Goal: Task Accomplishment & Management: Use online tool/utility

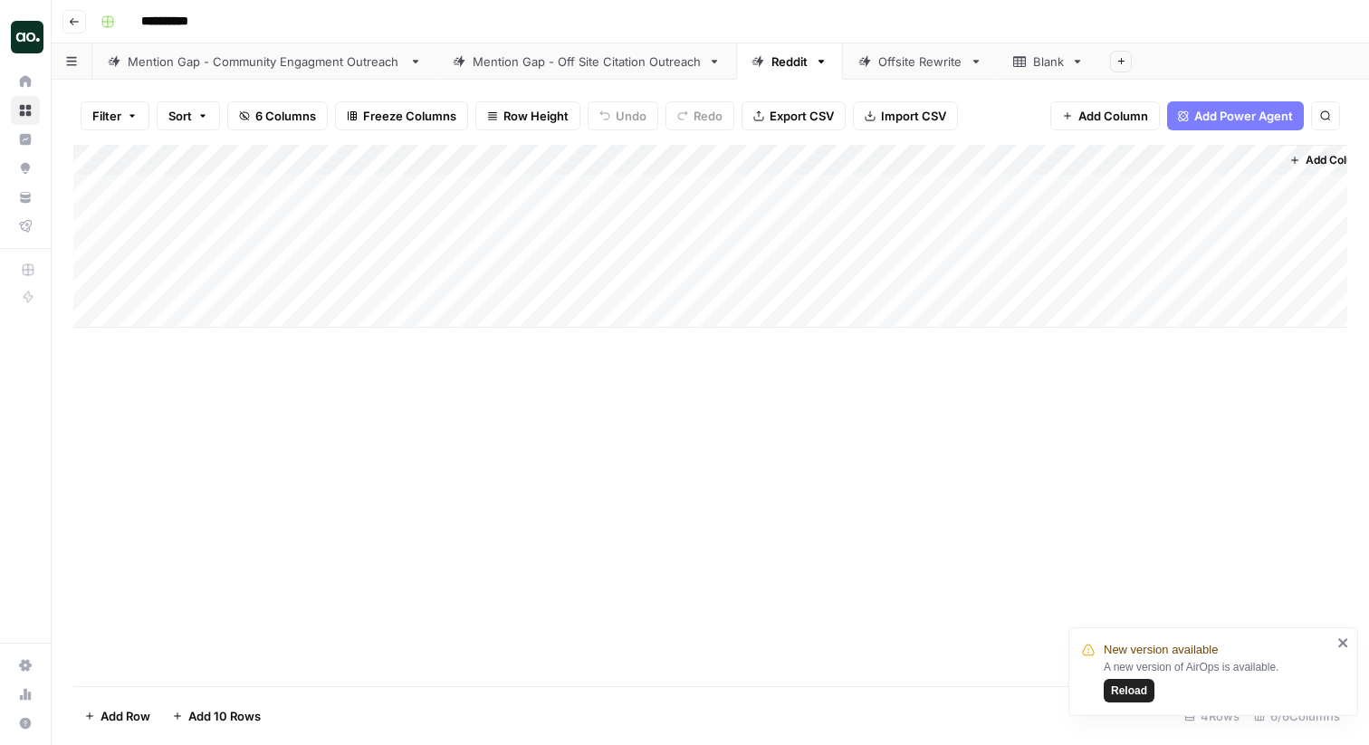
scroll to position [0, 177]
click at [634, 80] on div "Filter Sort 6 Columns Freeze Columns Row Height Undo Redo Export CSV Import CSV…" at bounding box center [710, 413] width 1317 height 666
click at [633, 64] on div "Mention Gap - Off Site Citation Outreach" at bounding box center [587, 62] width 228 height 18
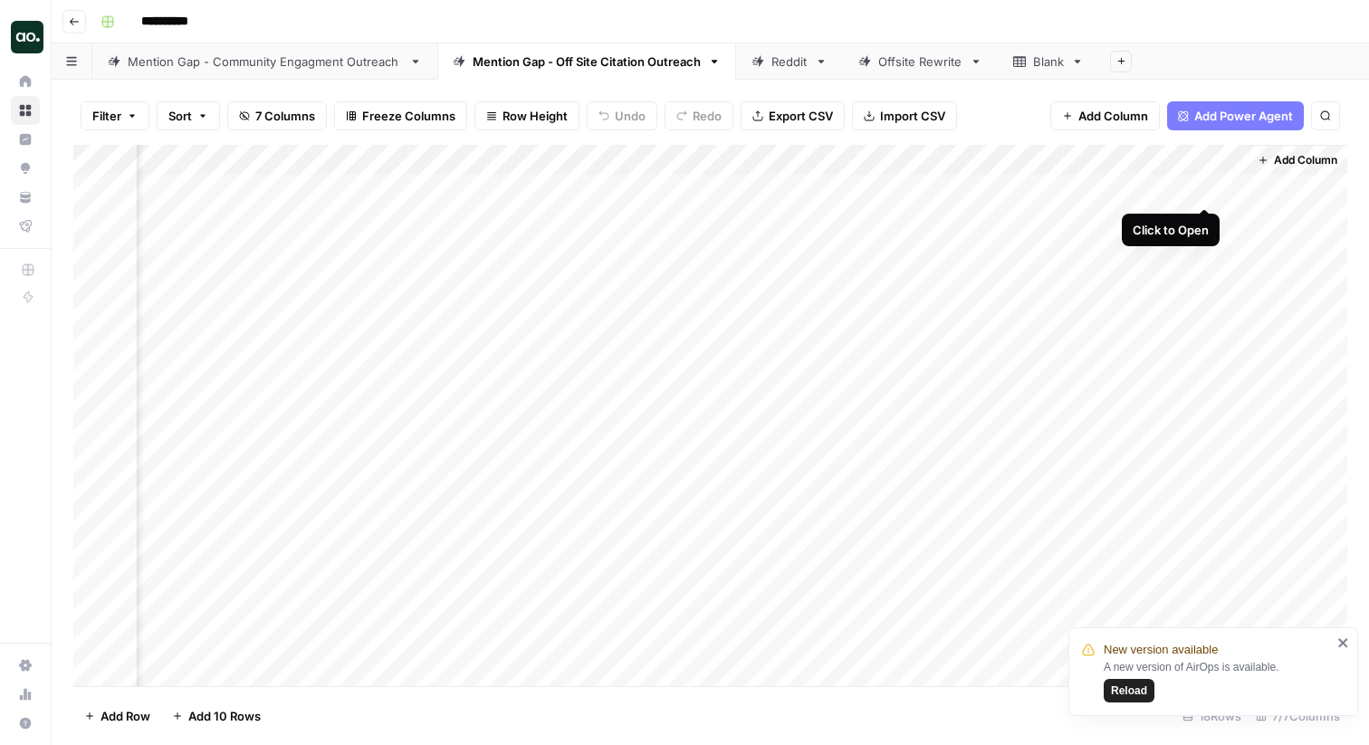
click at [1204, 196] on div "Add Column" at bounding box center [710, 415] width 1274 height 541
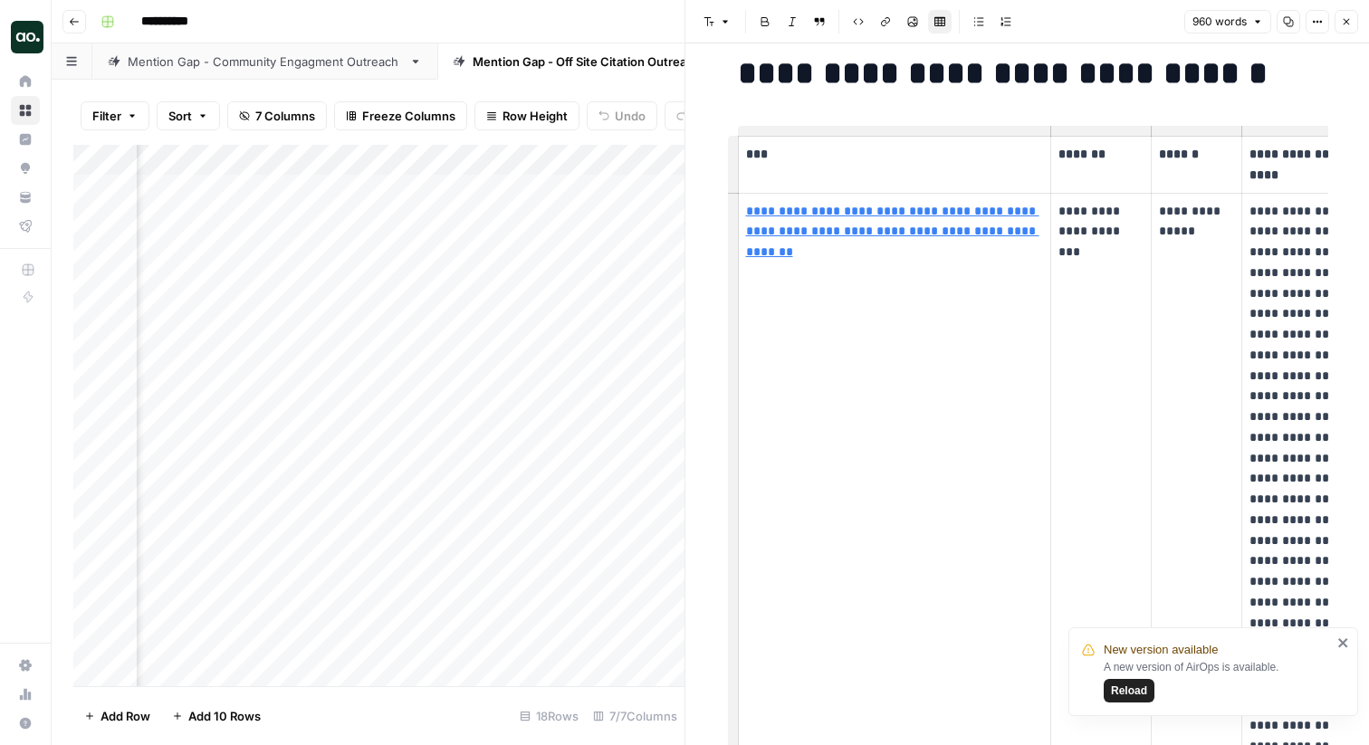
click at [1342, 24] on icon "button" at bounding box center [1346, 21] width 11 height 11
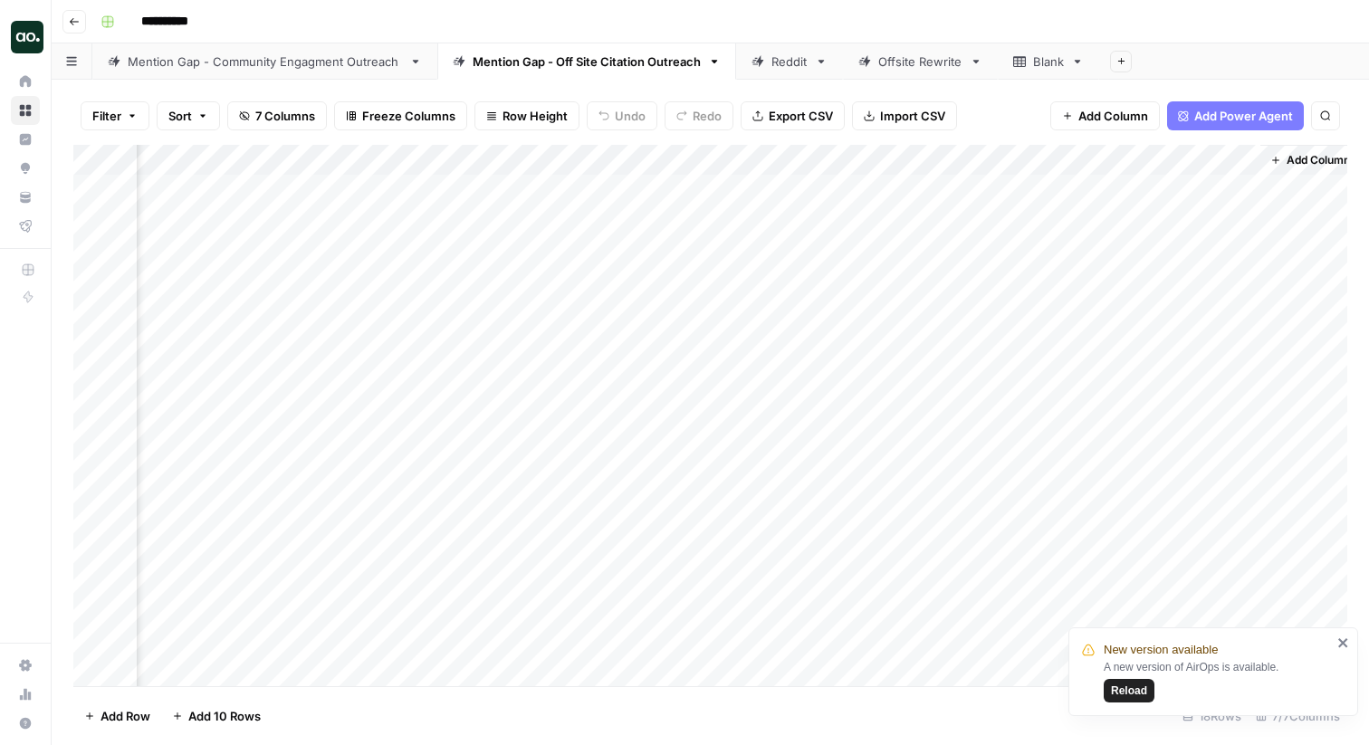
scroll to position [0, 408]
click at [762, 59] on icon at bounding box center [758, 61] width 12 height 12
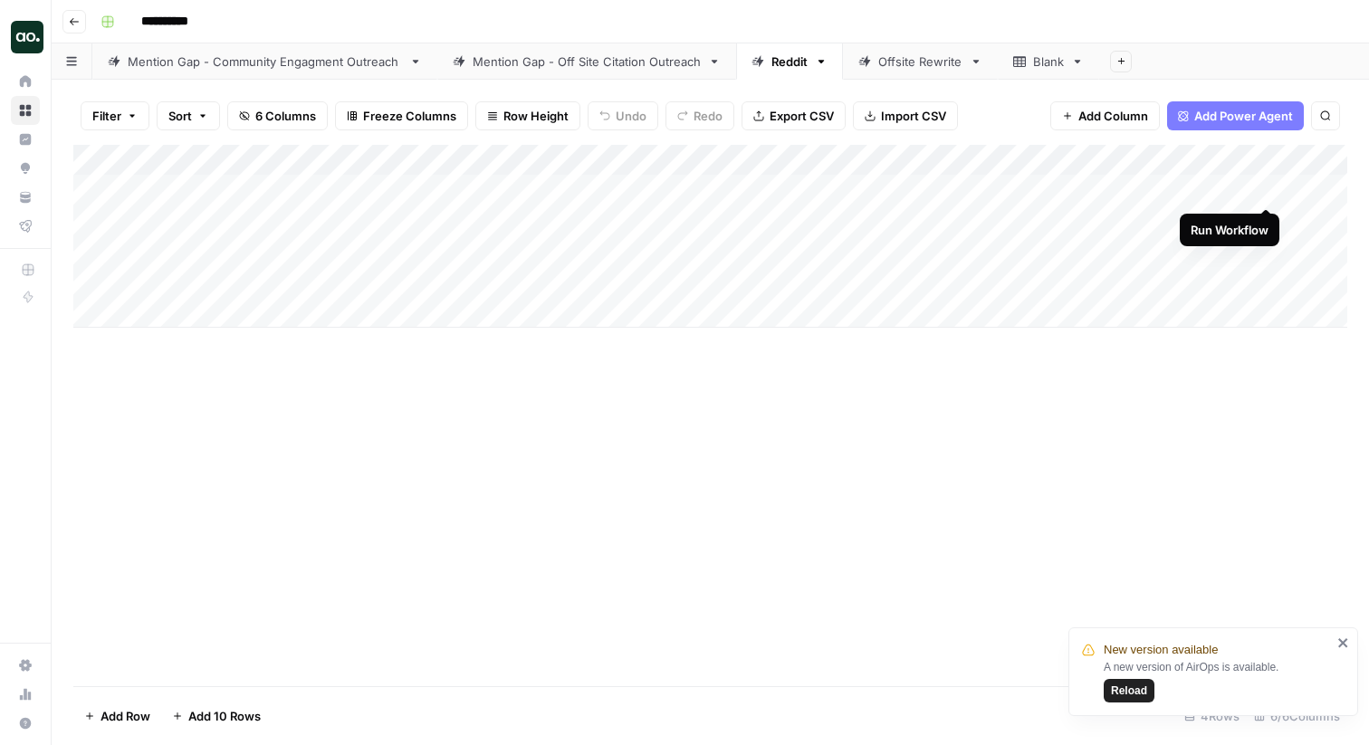
click at [771, 517] on div "Add Column" at bounding box center [710, 415] width 1274 height 541
click at [1212, 189] on div "Add Column" at bounding box center [710, 236] width 1274 height 183
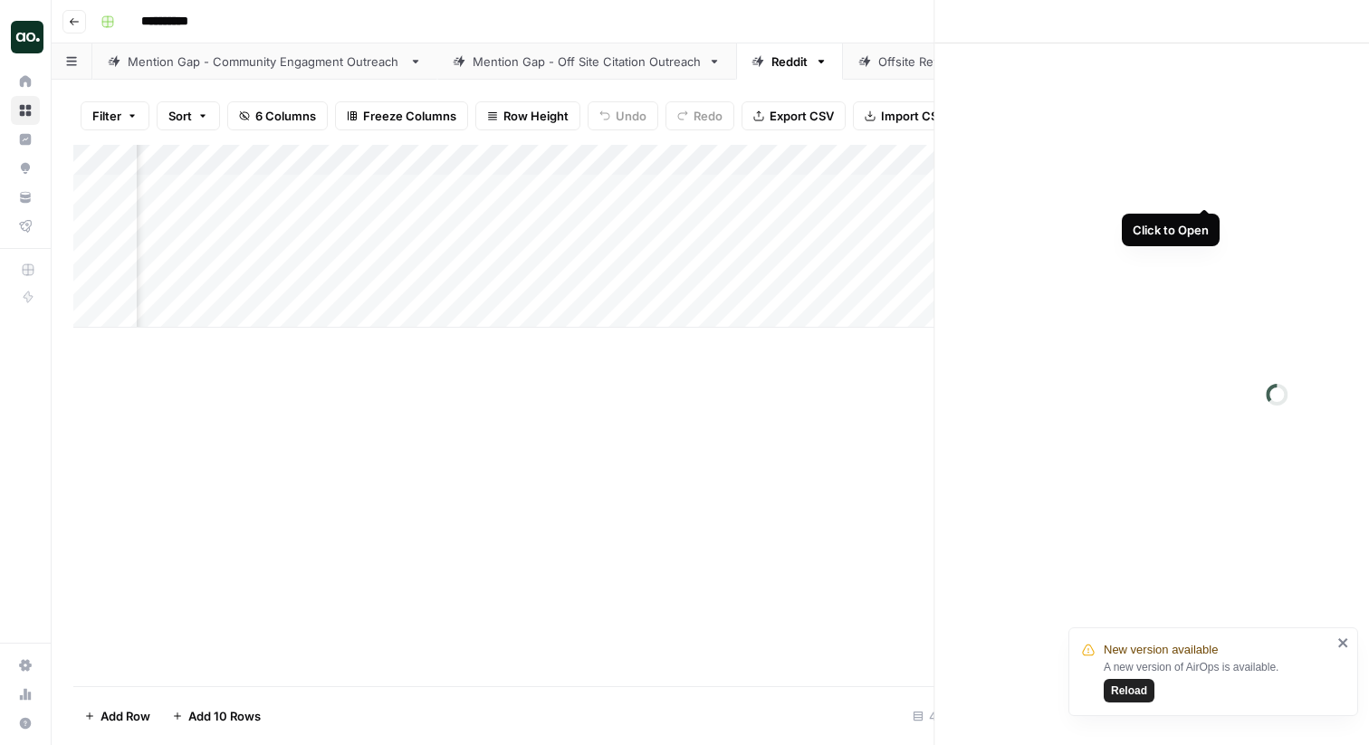
scroll to position [0, 191]
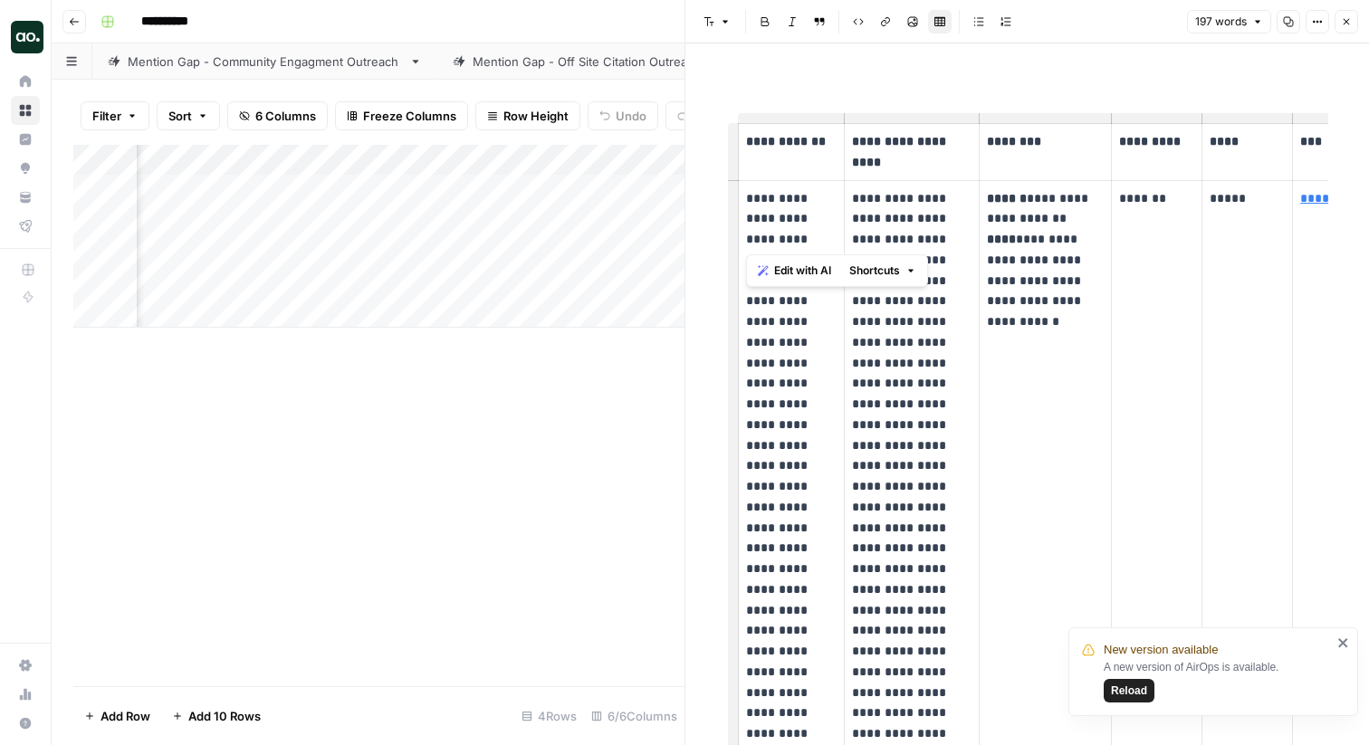
drag, startPoint x: 745, startPoint y: 196, endPoint x: 801, endPoint y: 249, distance: 77.5
click at [801, 249] on p "**********" at bounding box center [791, 621] width 91 height 866
click at [803, 224] on p "**********" at bounding box center [791, 621] width 91 height 866
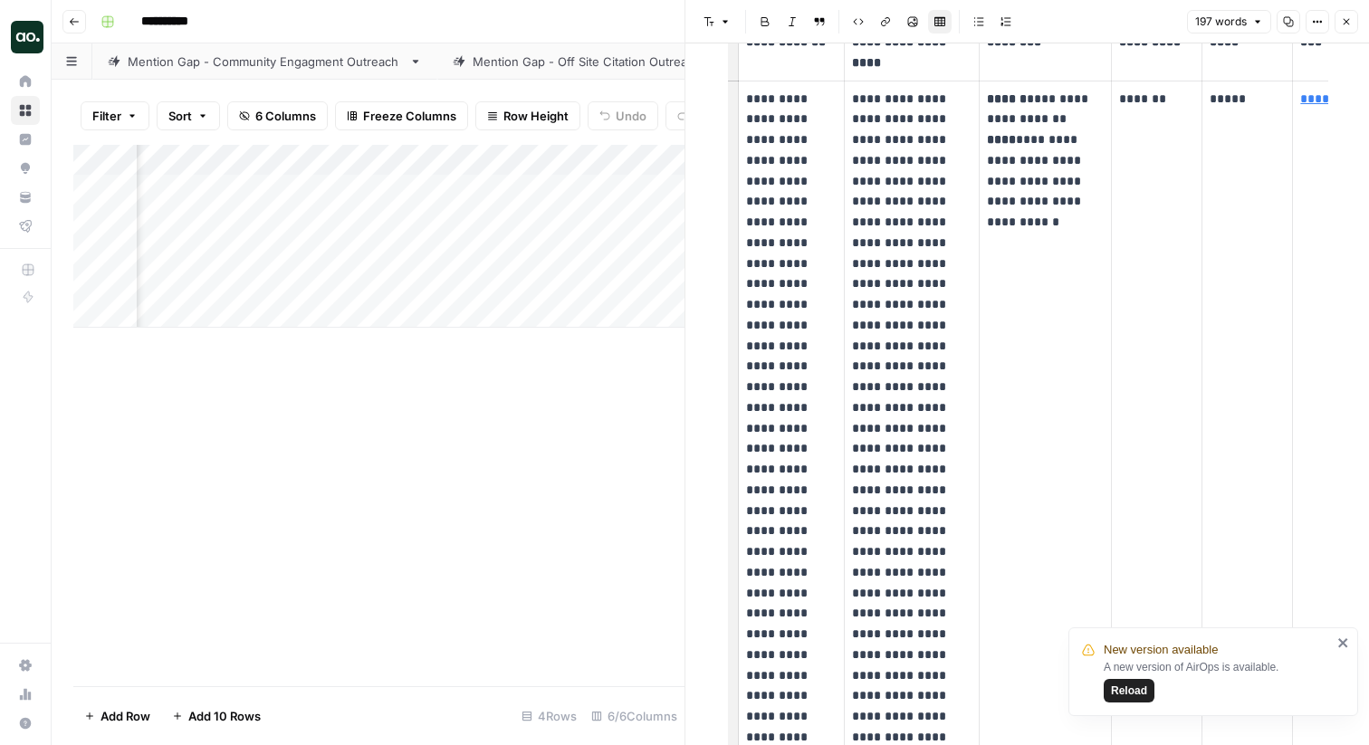
scroll to position [0, 0]
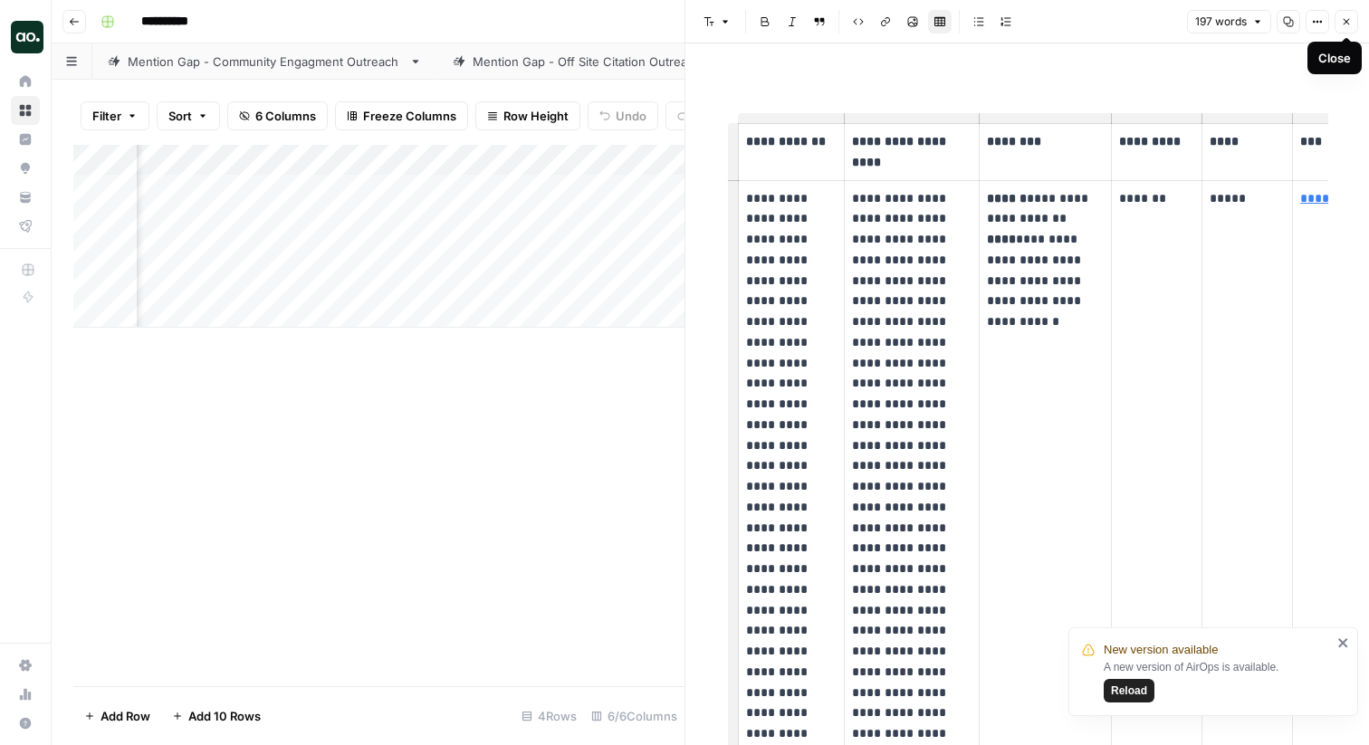
click at [1351, 19] on icon "button" at bounding box center [1346, 21] width 11 height 11
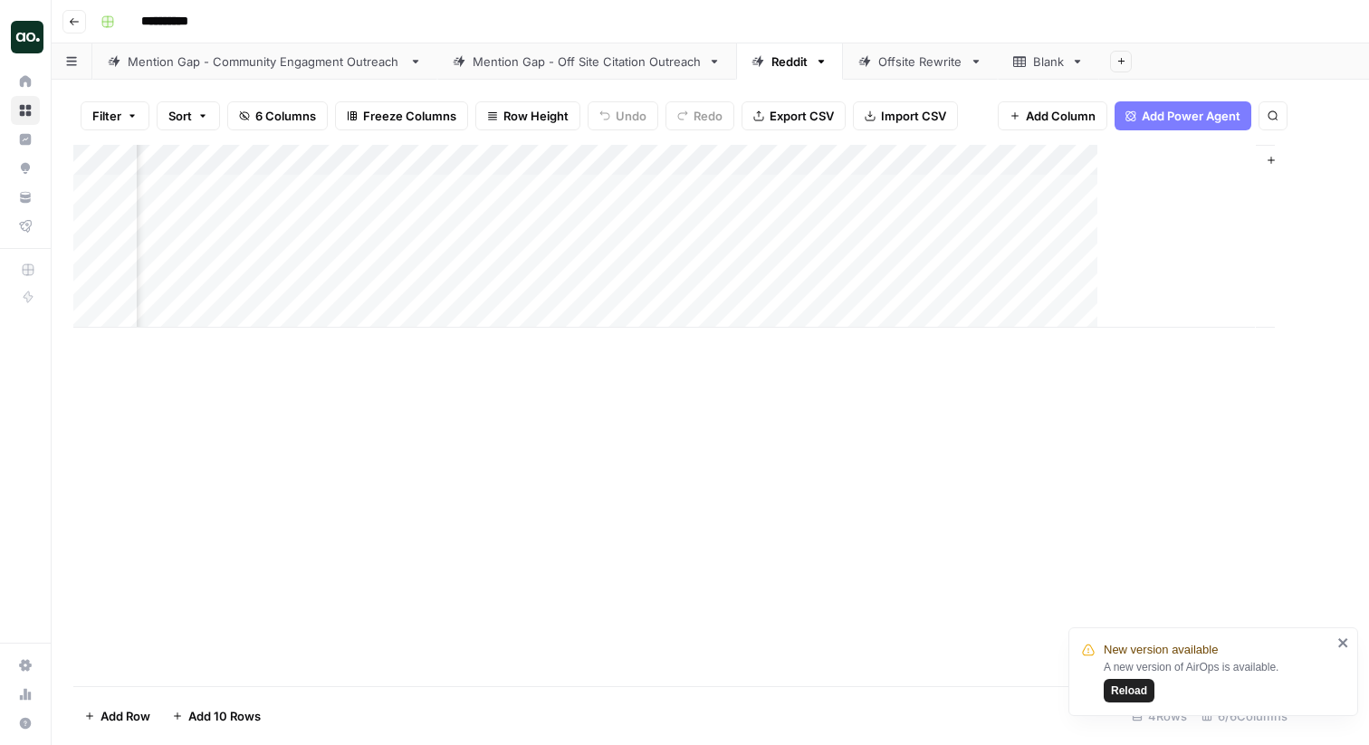
scroll to position [0, 178]
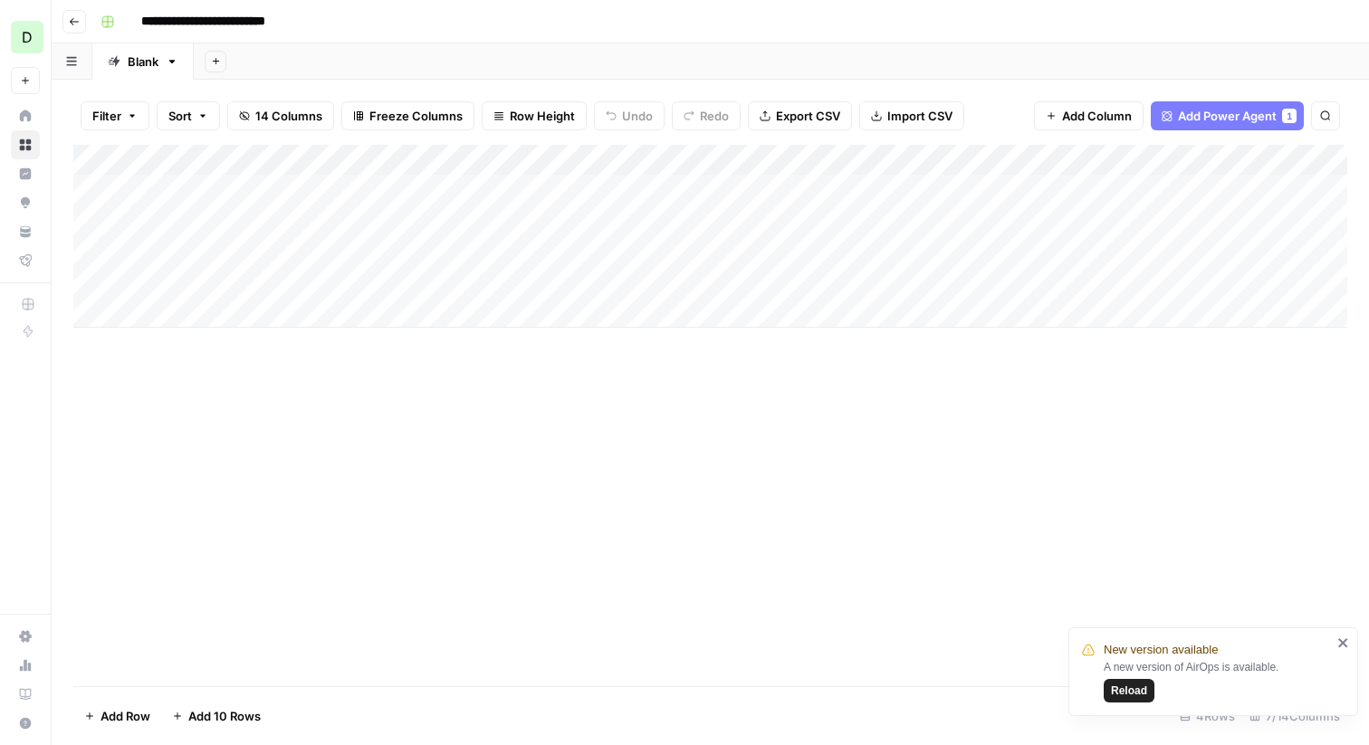
click at [938, 187] on div "Add Column" at bounding box center [710, 236] width 1274 height 183
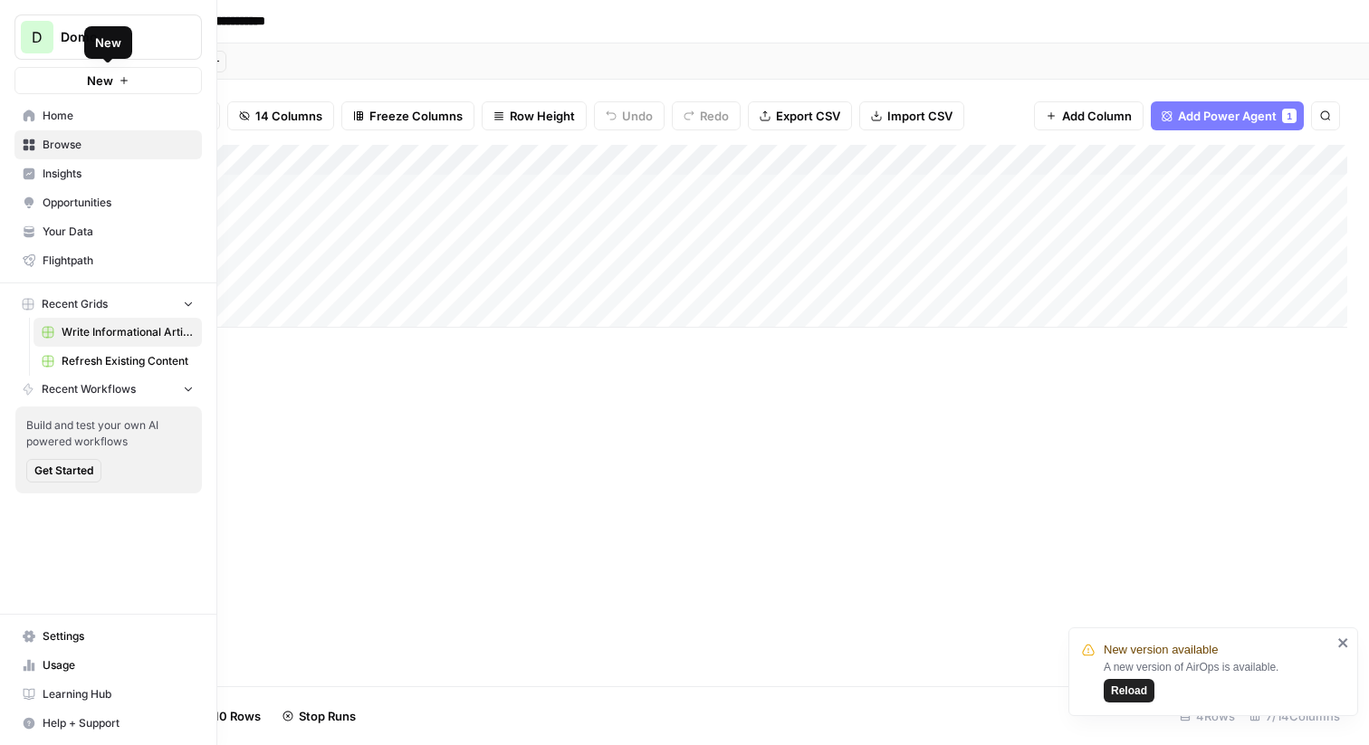
click at [76, 36] on span "Domo" at bounding box center [116, 37] width 110 height 18
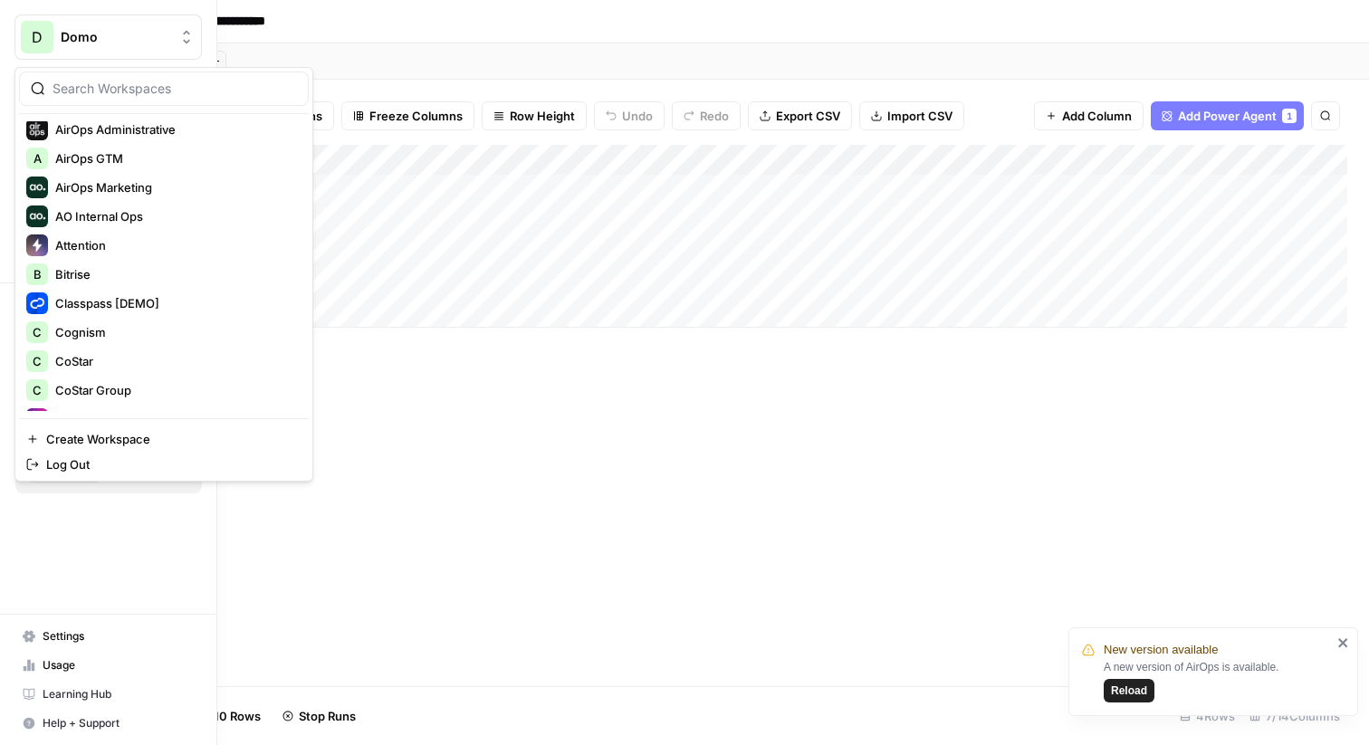
scroll to position [99, 0]
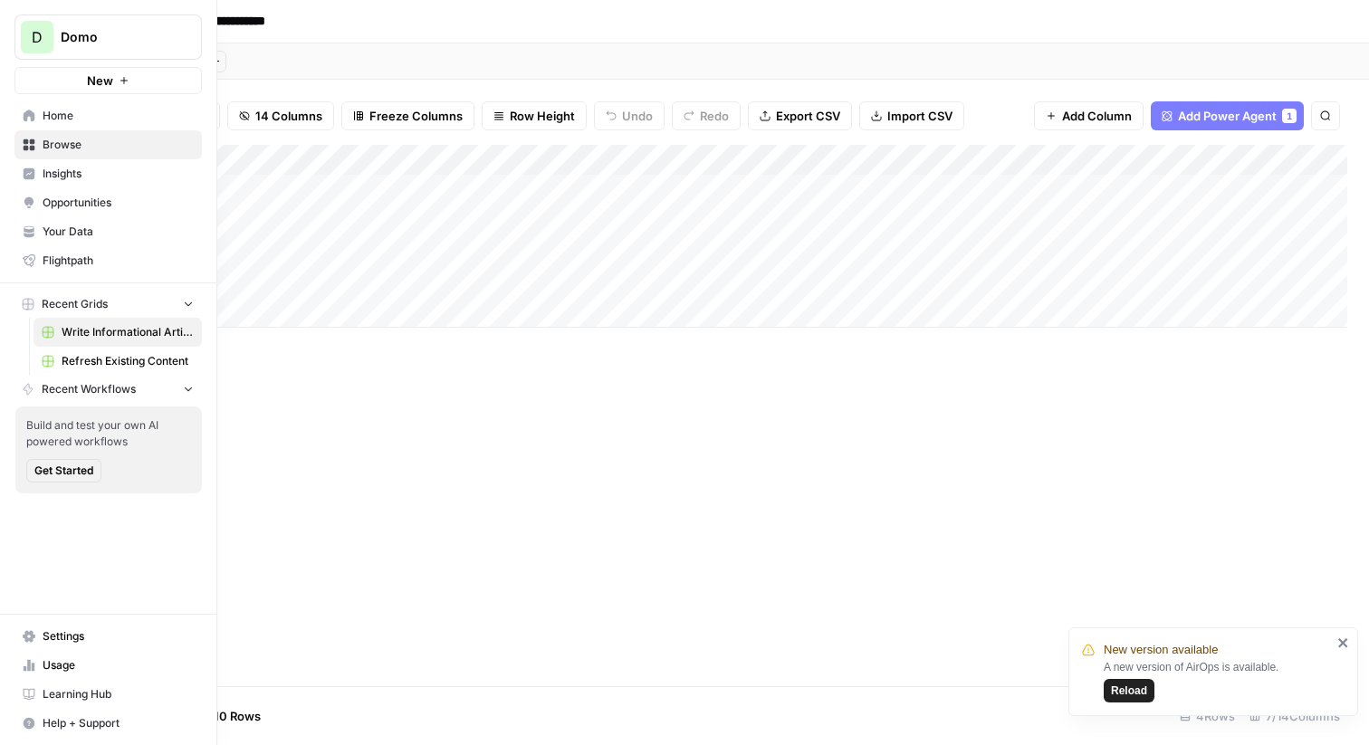
click at [119, 46] on button "D Domo" at bounding box center [107, 36] width 187 height 45
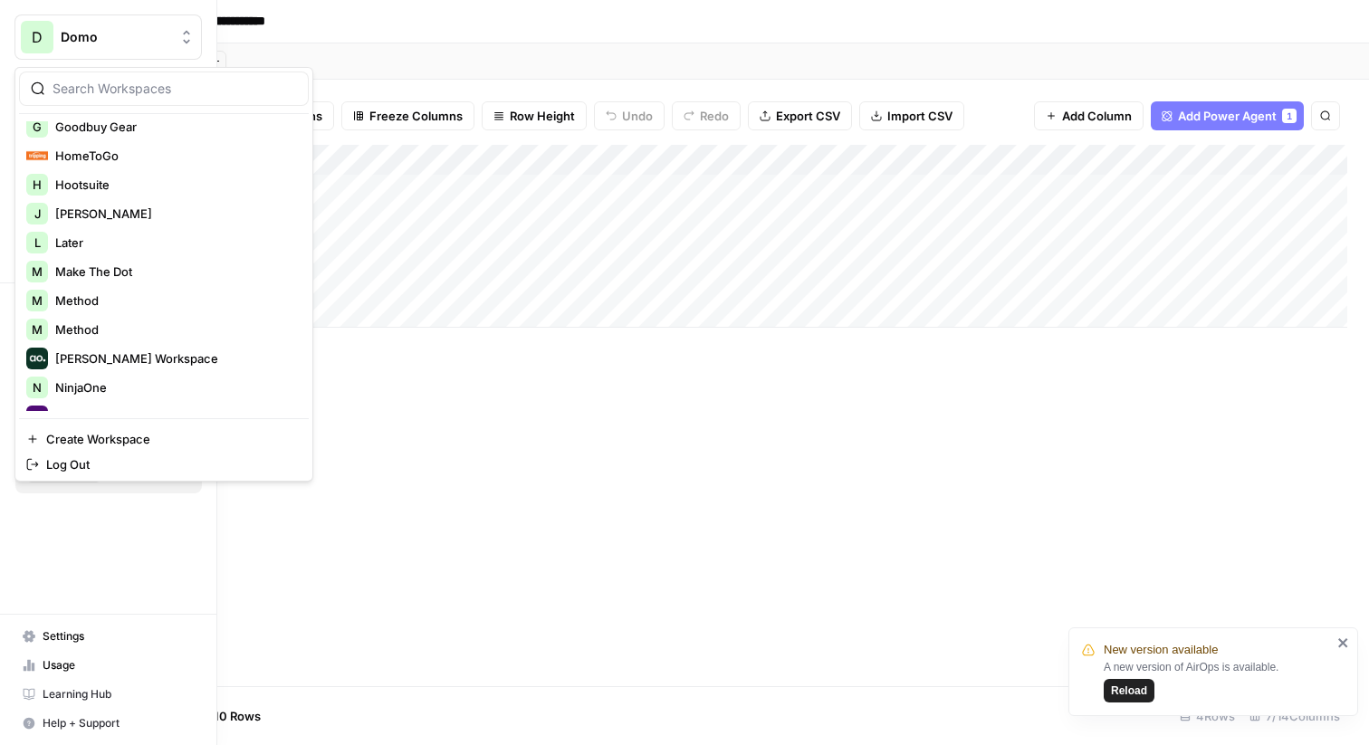
scroll to position [509, 0]
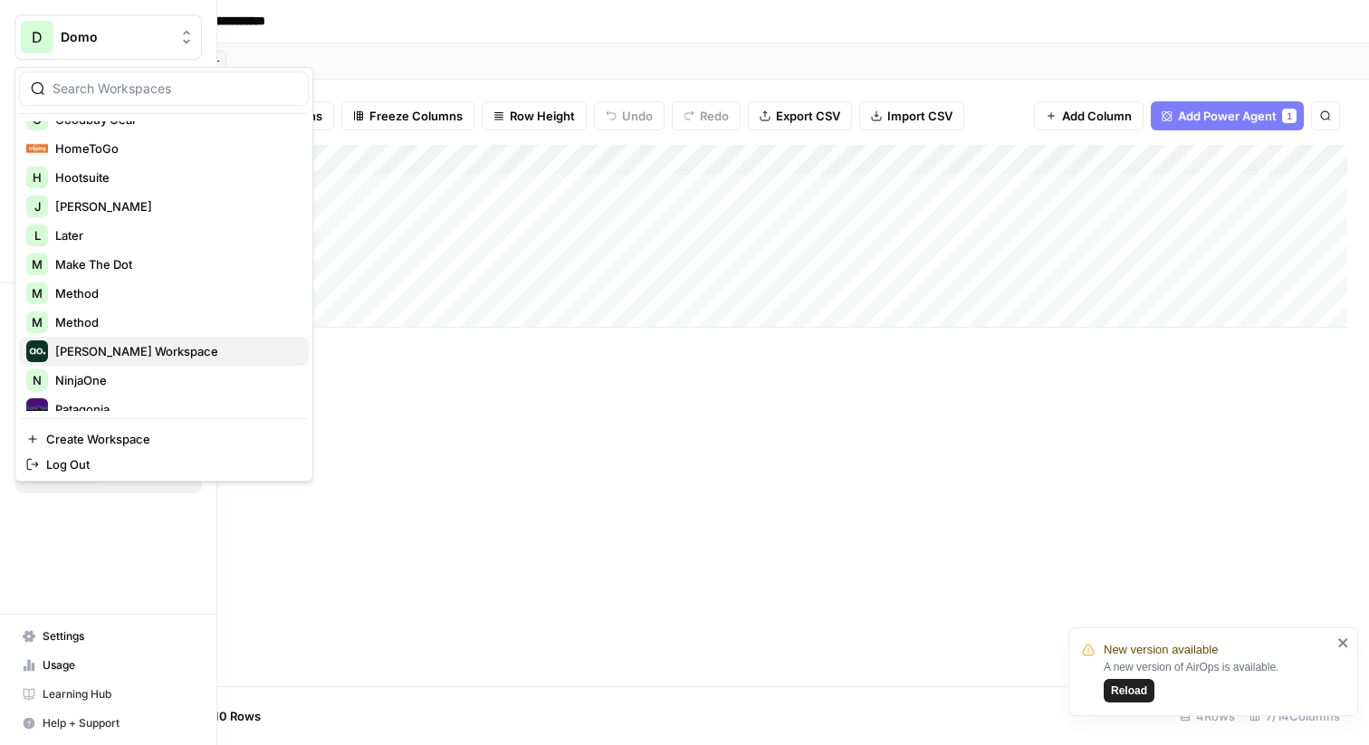
click at [120, 342] on span "[PERSON_NAME] Workspace" at bounding box center [174, 351] width 239 height 18
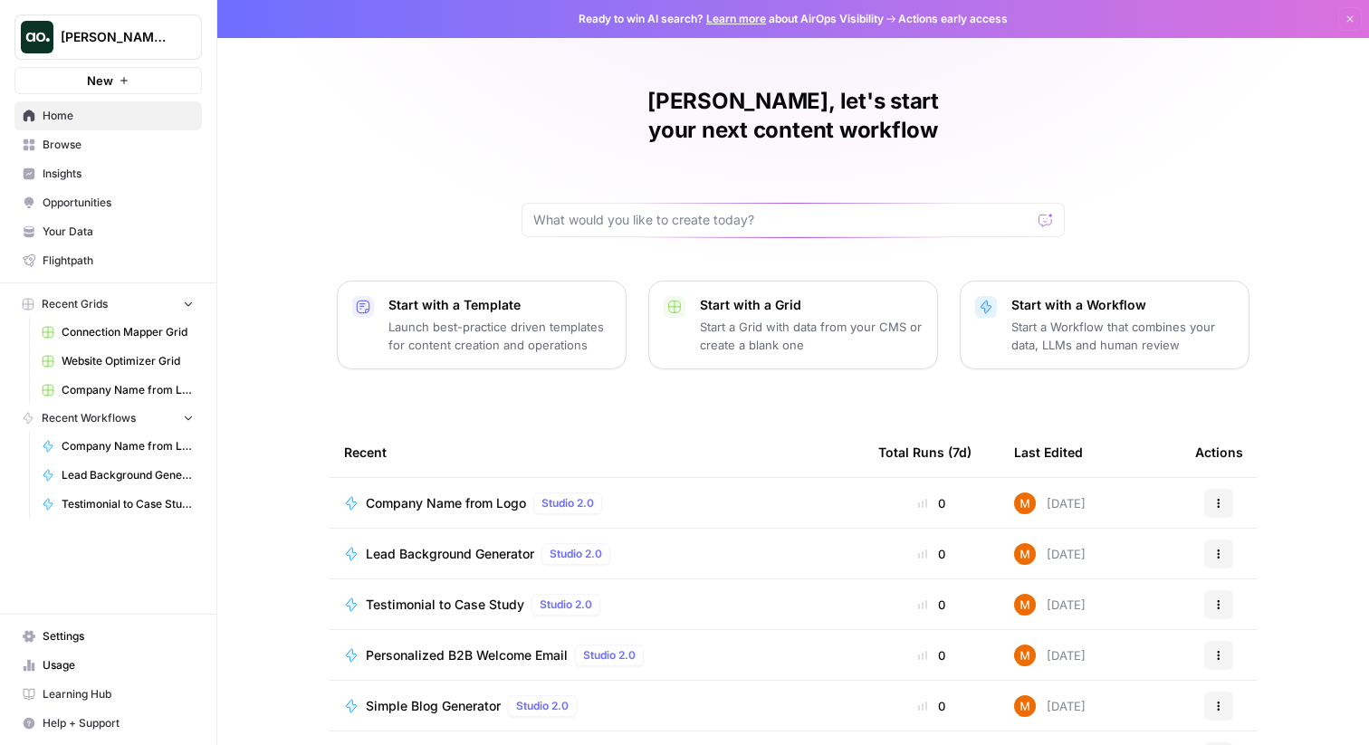
click at [162, 77] on button "New" at bounding box center [107, 80] width 187 height 27
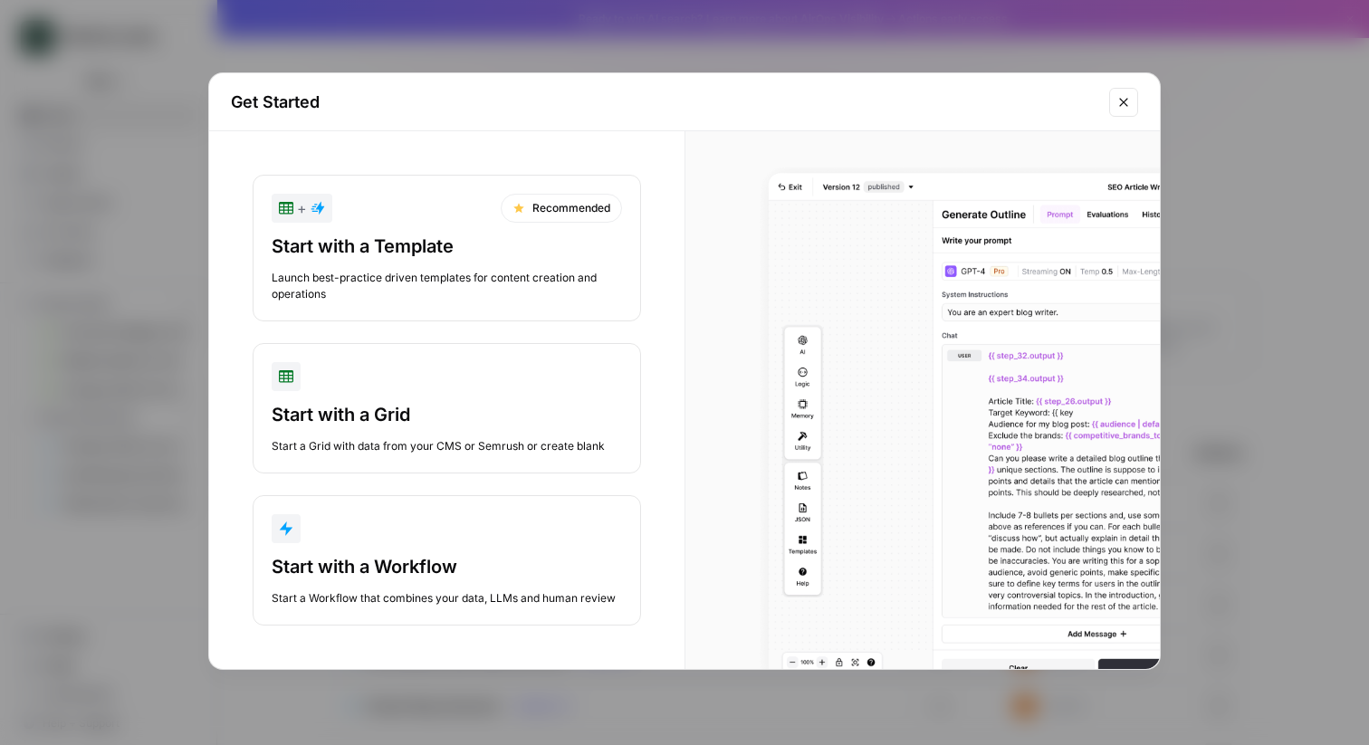
click at [437, 592] on div "Start a Workflow that combines your data, LLMs and human review" at bounding box center [447, 598] width 350 height 16
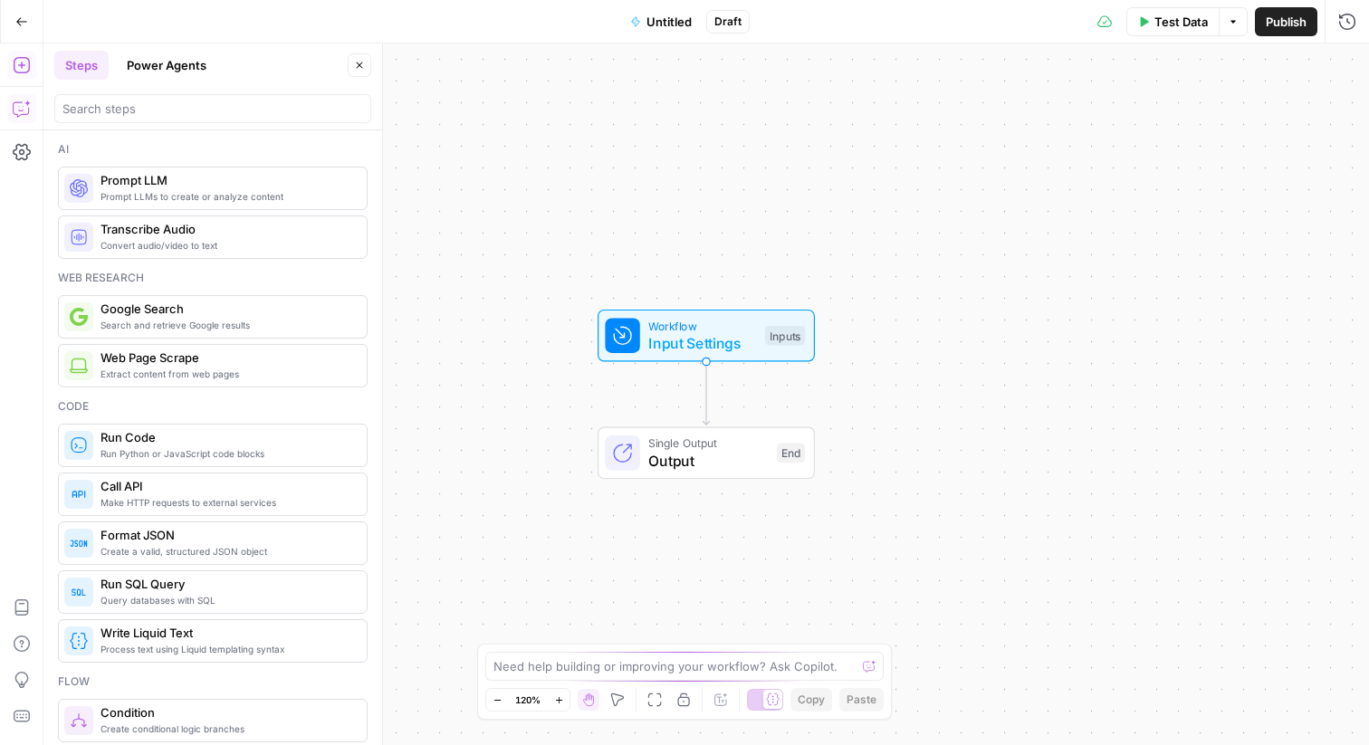
click at [21, 100] on icon "button" at bounding box center [22, 109] width 18 height 18
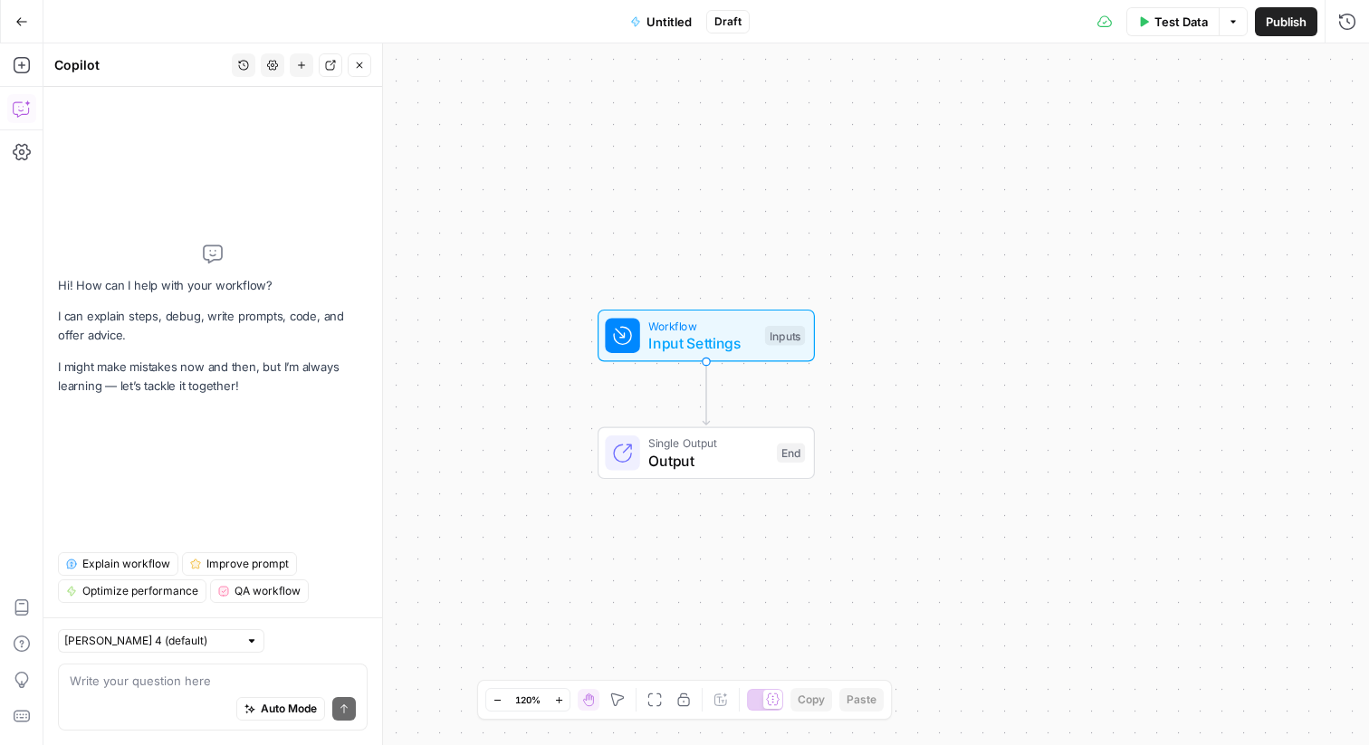
click at [177, 699] on div "Auto Mode Send" at bounding box center [213, 710] width 286 height 40
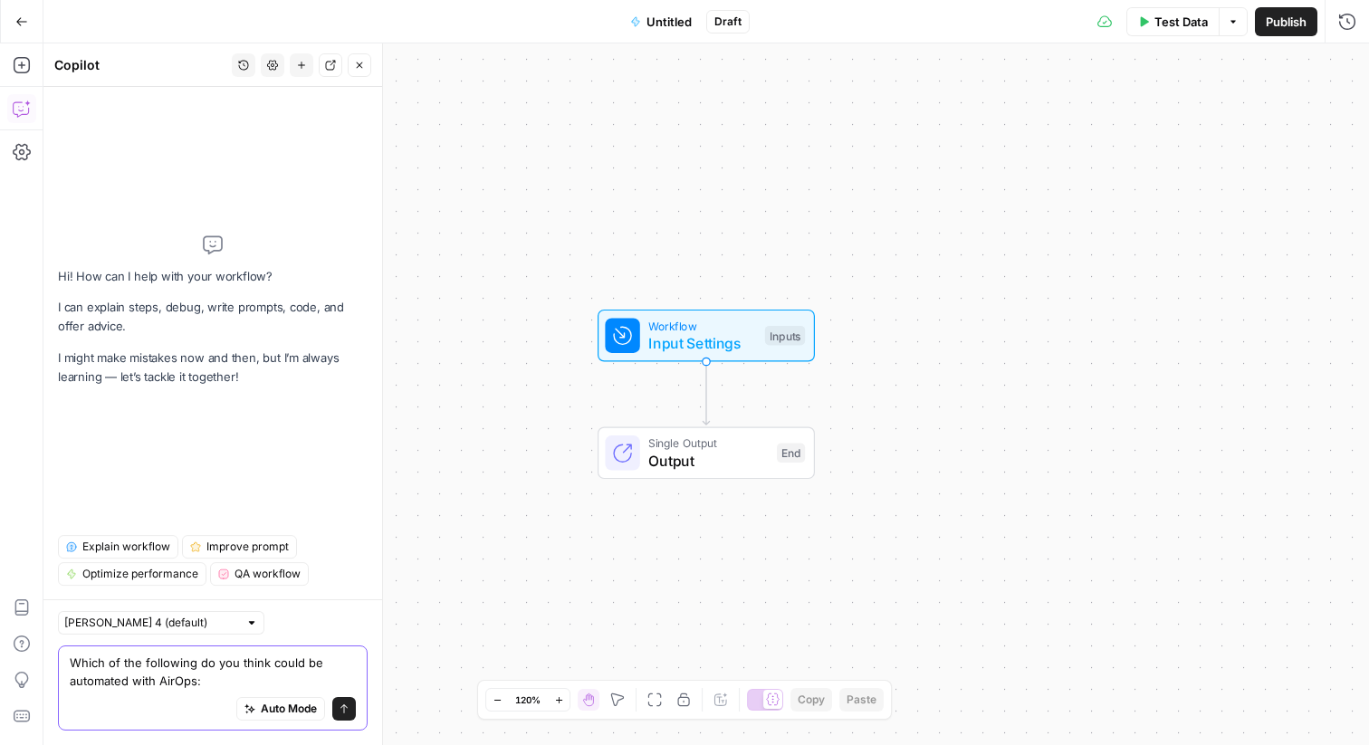
paste textarea "Thanks for sending this over! Super helpful. I'll share these with Steph. Here …"
type textarea "Which of the following do you think could be automated with AirOps: Thanks for …"
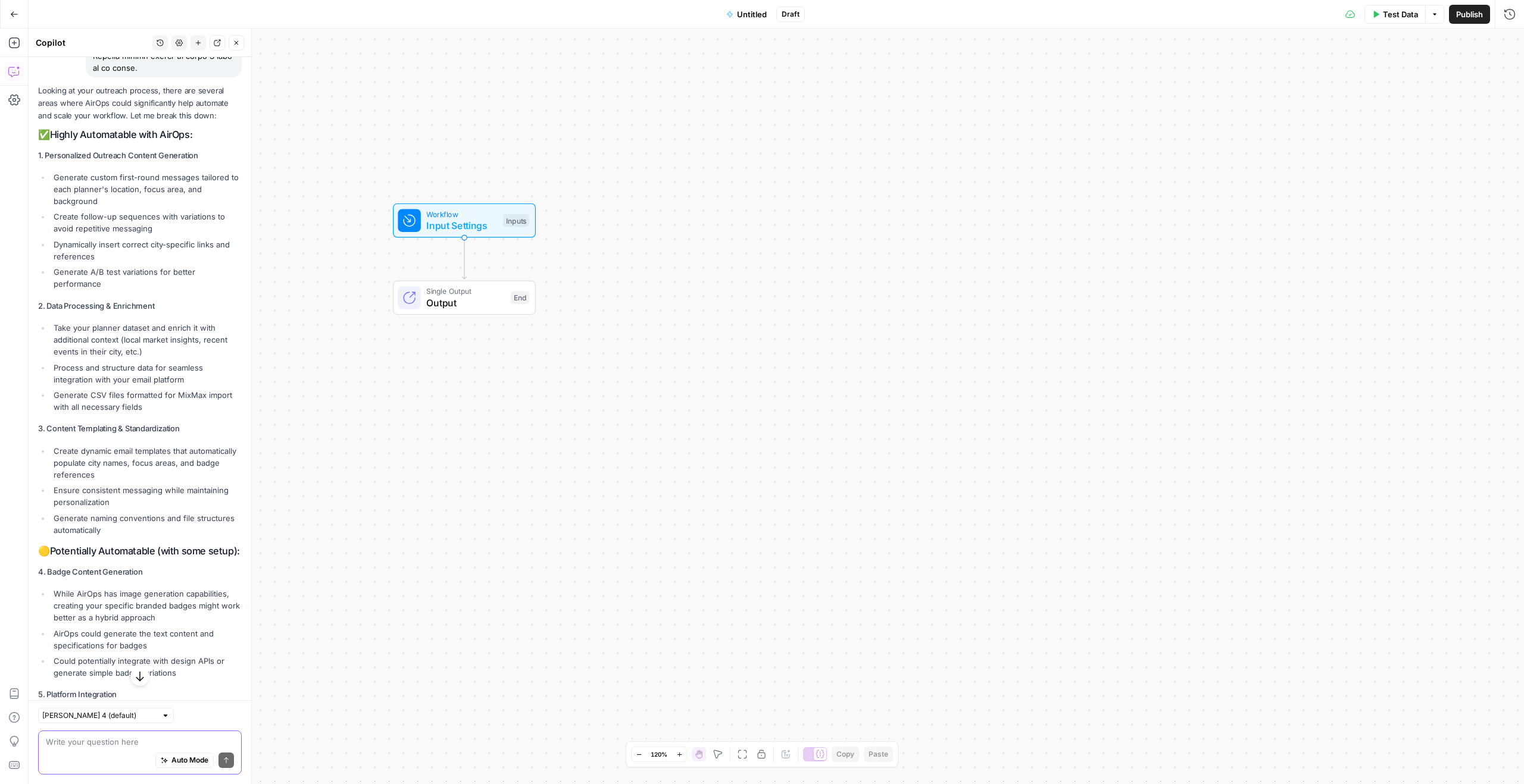
scroll to position [1184, 0]
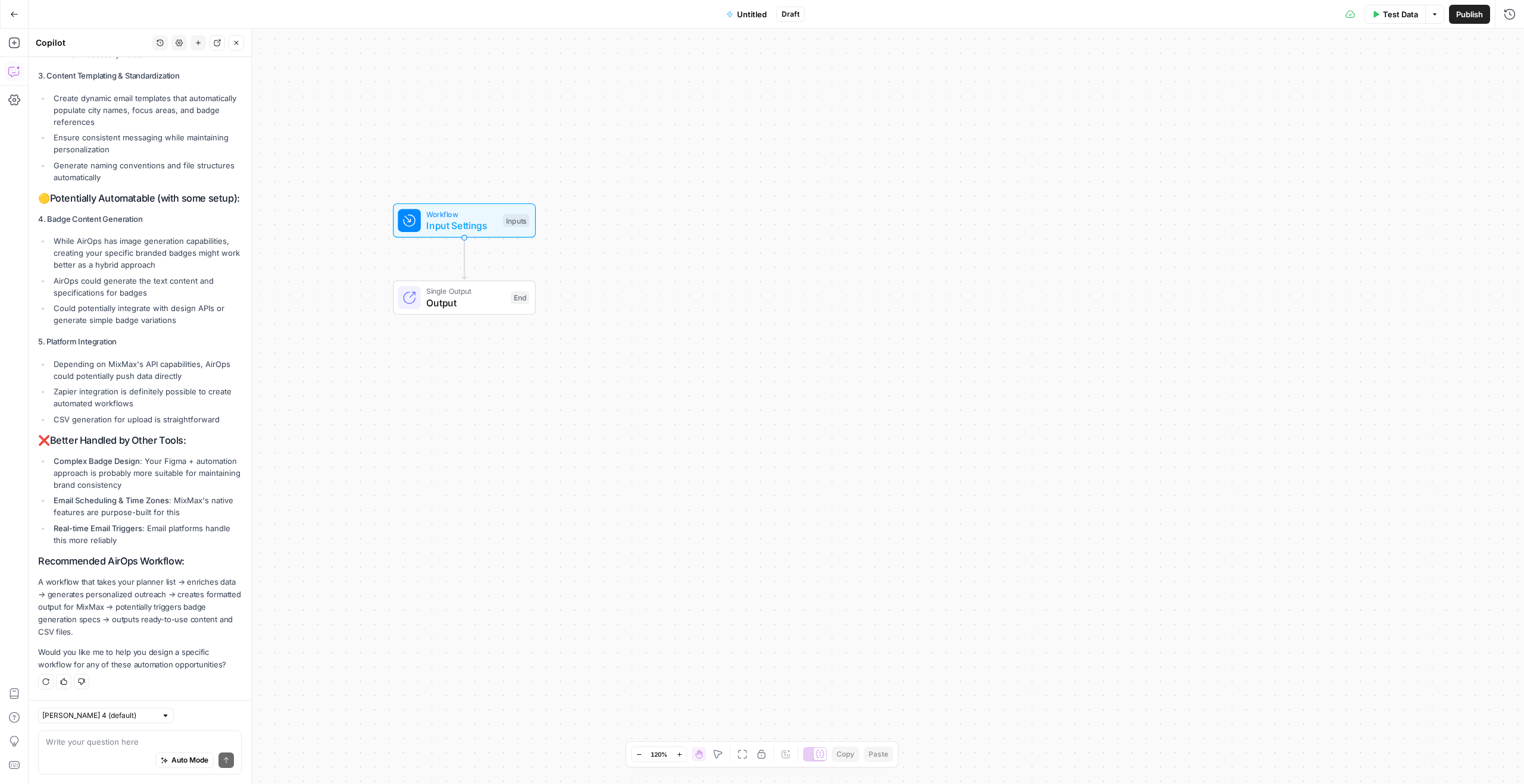
drag, startPoint x: 129, startPoint y: 544, endPoint x: 124, endPoint y: 503, distance: 41.3
click at [124, 489] on ul "Complex Badge Design : Your Figma + automation approach is probably more suitab…" at bounding box center [140, 501] width 204 height 91
click at [124, 489] on strong "Email Scheduling & Time Zones" at bounding box center [111, 500] width 116 height 9
drag, startPoint x: 111, startPoint y: 638, endPoint x: 32, endPoint y: 221, distance: 424.4
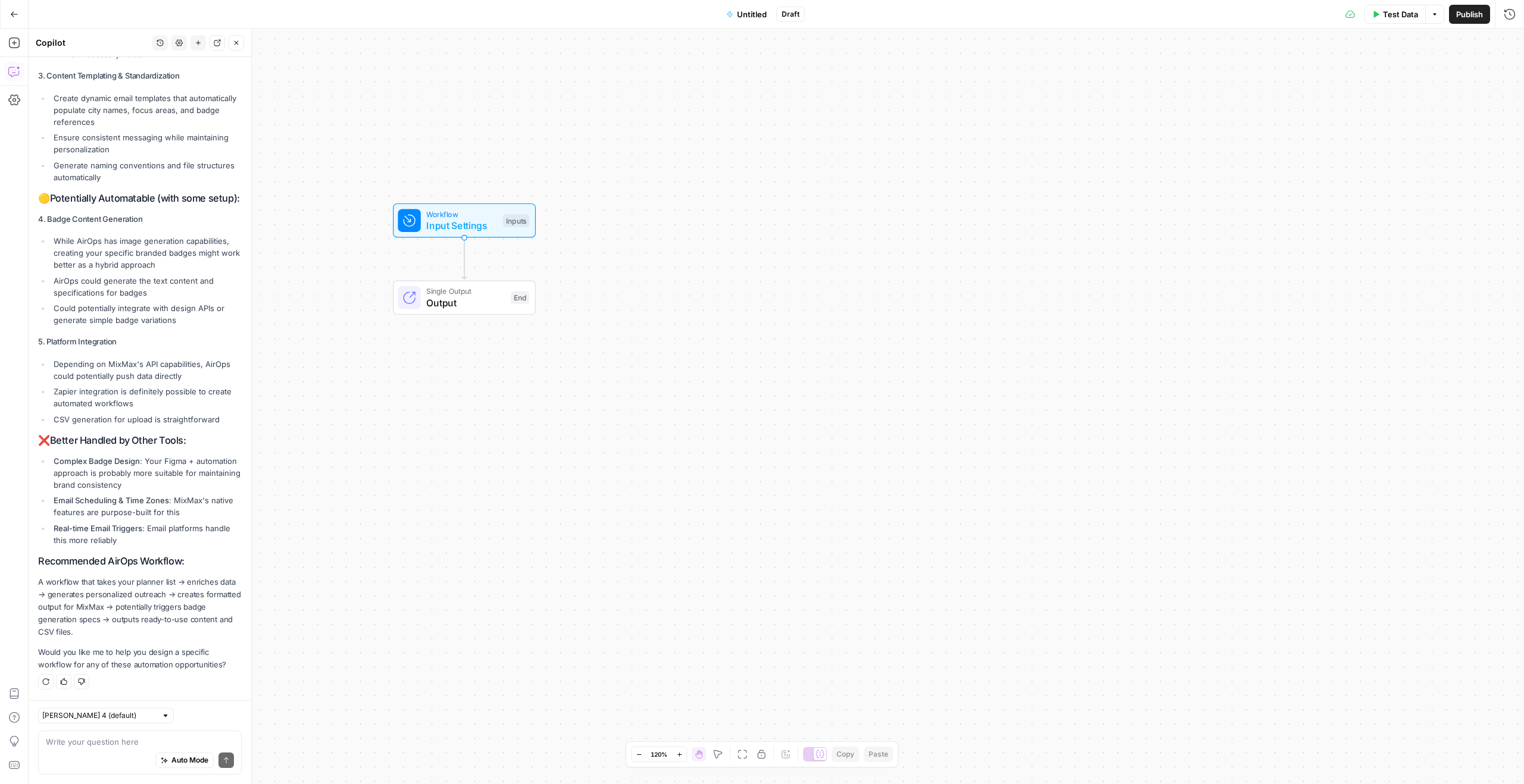
click at [64, 444] on strong "Better Handled by Other Tools:" at bounding box center [118, 440] width 136 height 12
drag, startPoint x: 72, startPoint y: 634, endPoint x: 95, endPoint y: 79, distance: 555.5
click at [95, 79] on div "Looking at your outreach process, there are several areas where AirOps could si…" at bounding box center [140, 202] width 204 height 940
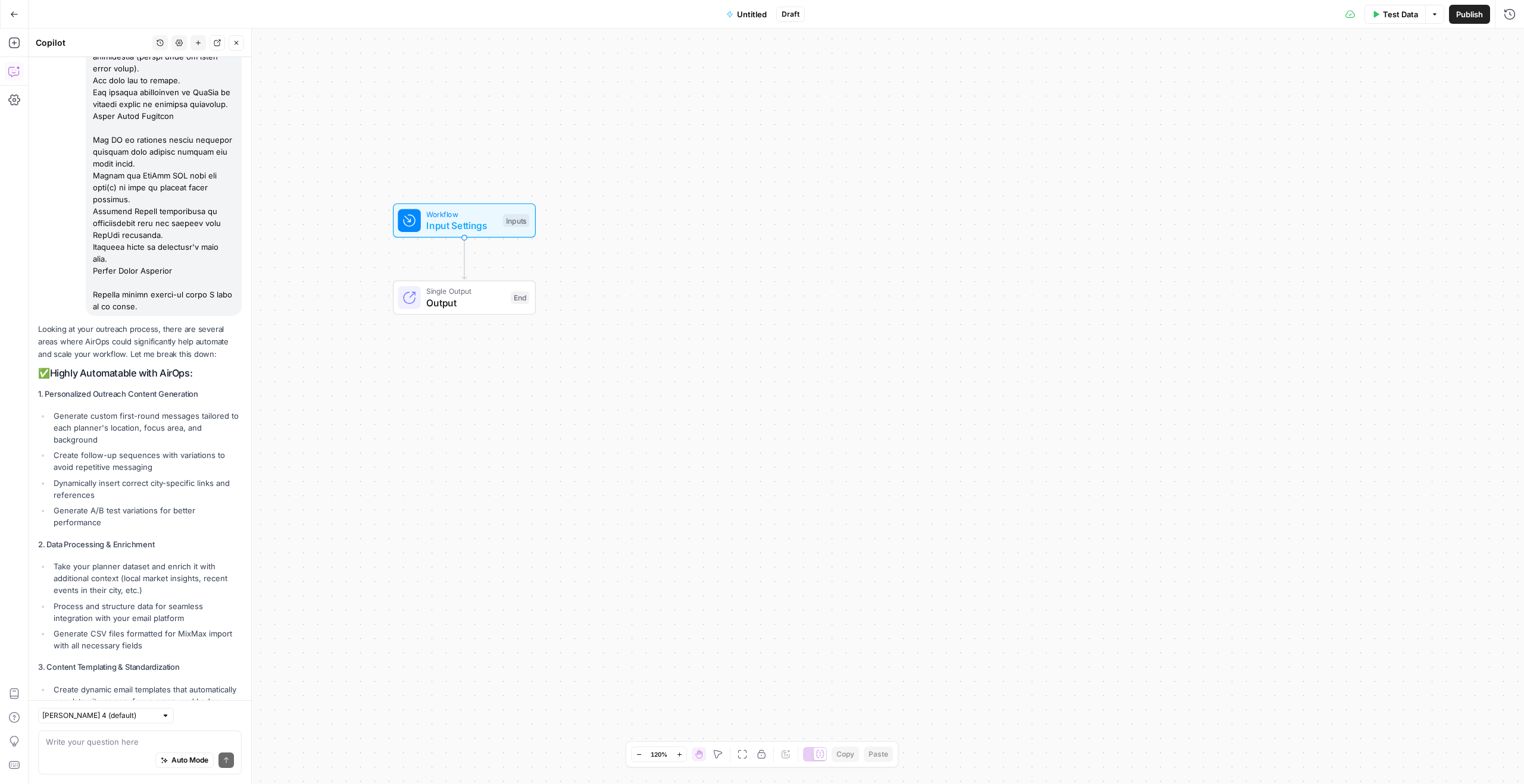
scroll to position [574, 0]
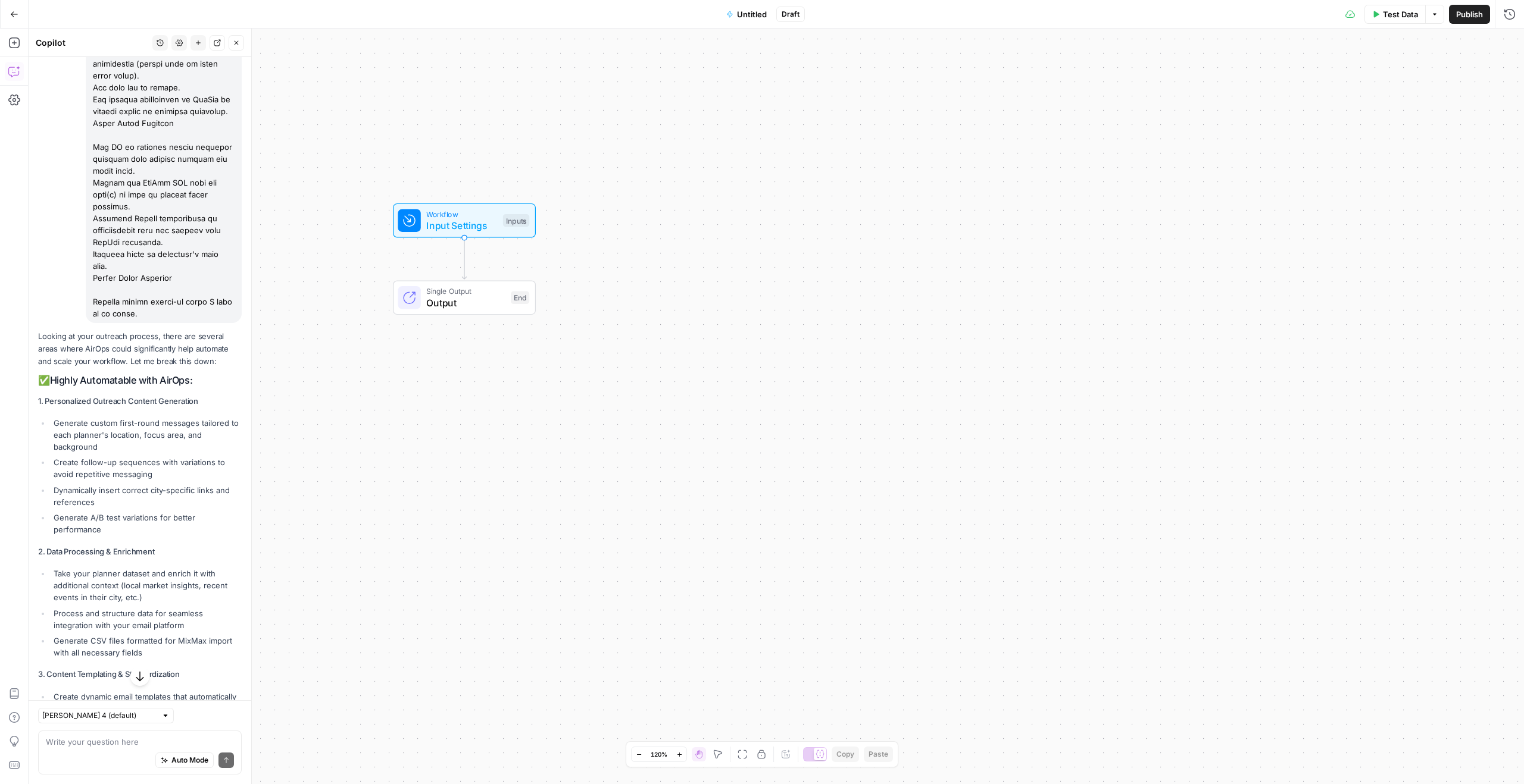
click at [30, 438] on div "Hi! How can I help with your workflow? I can explain steps, debug, write prompt…" at bounding box center [139, 391] width 223 height 1816
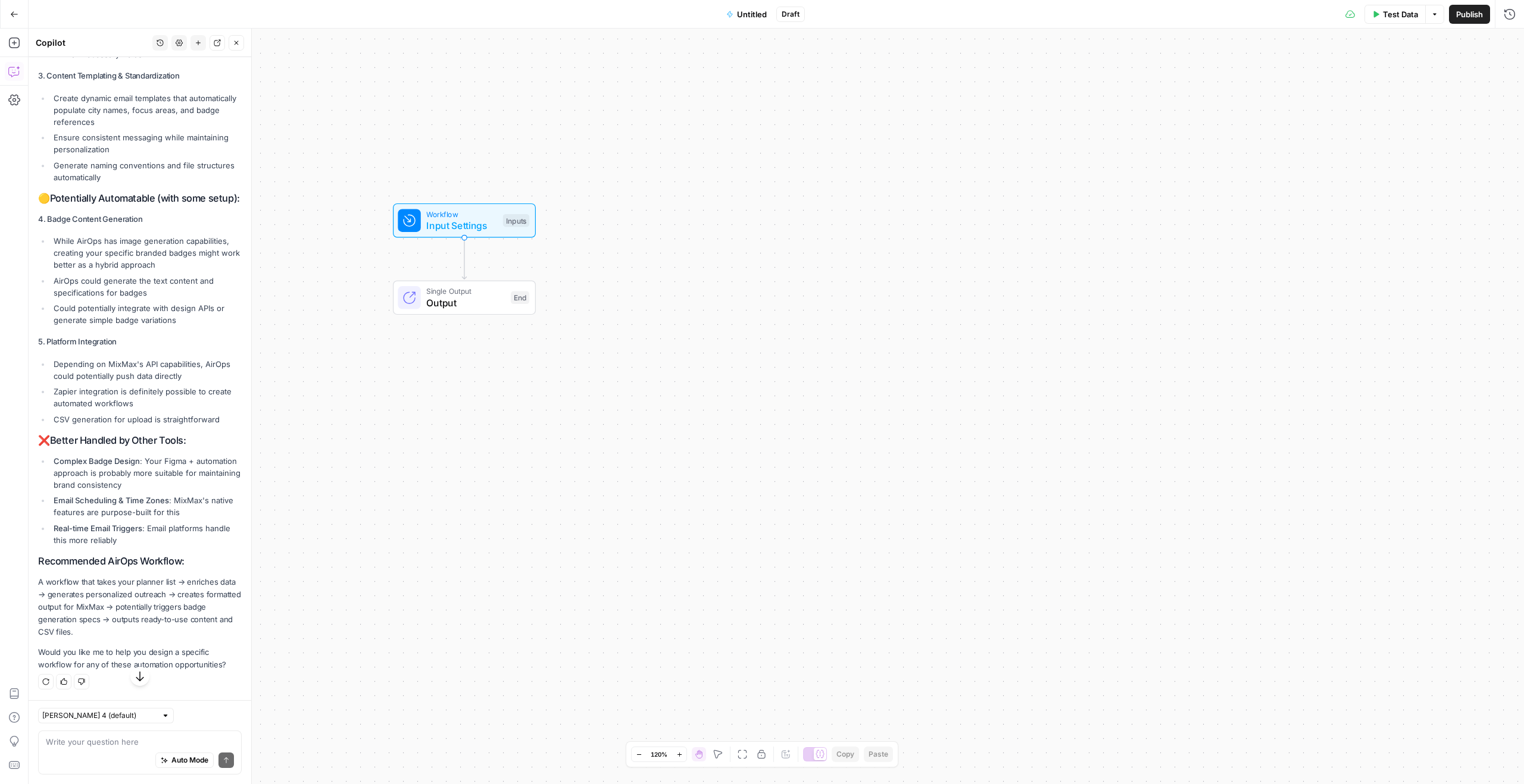
scroll to position [1184, 0]
drag, startPoint x: 40, startPoint y: 390, endPoint x: 210, endPoint y: 645, distance: 306.5
click at [210, 489] on div "Looking at your outreach process, there are several areas where AirOps could si…" at bounding box center [140, 202] width 204 height 940
copy div "✅ Highly Automatable with AirOps: 1. Personalized Outreach Content Generation G…"
